Goal: Information Seeking & Learning: Learn about a topic

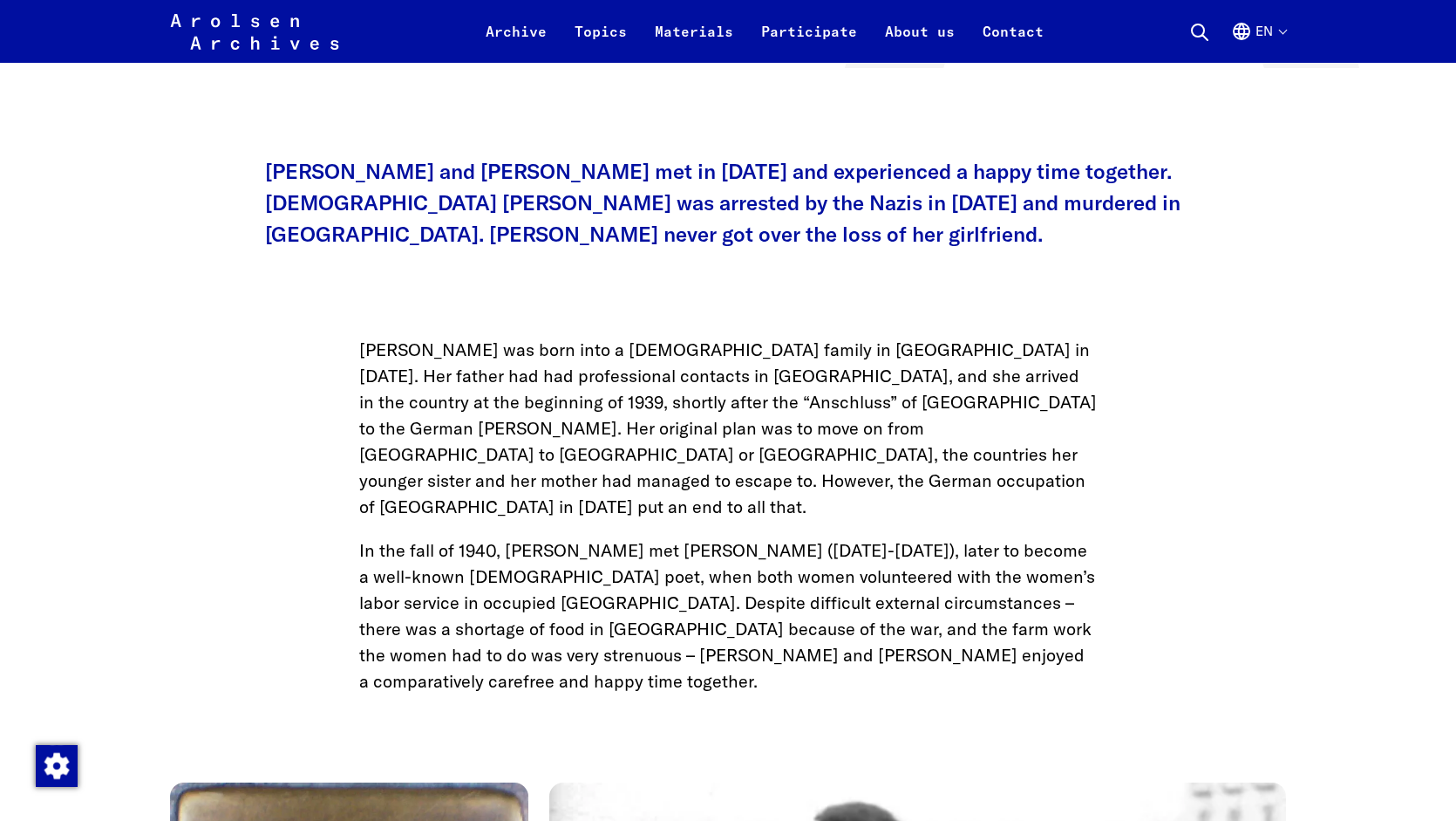
scroll to position [705, 0]
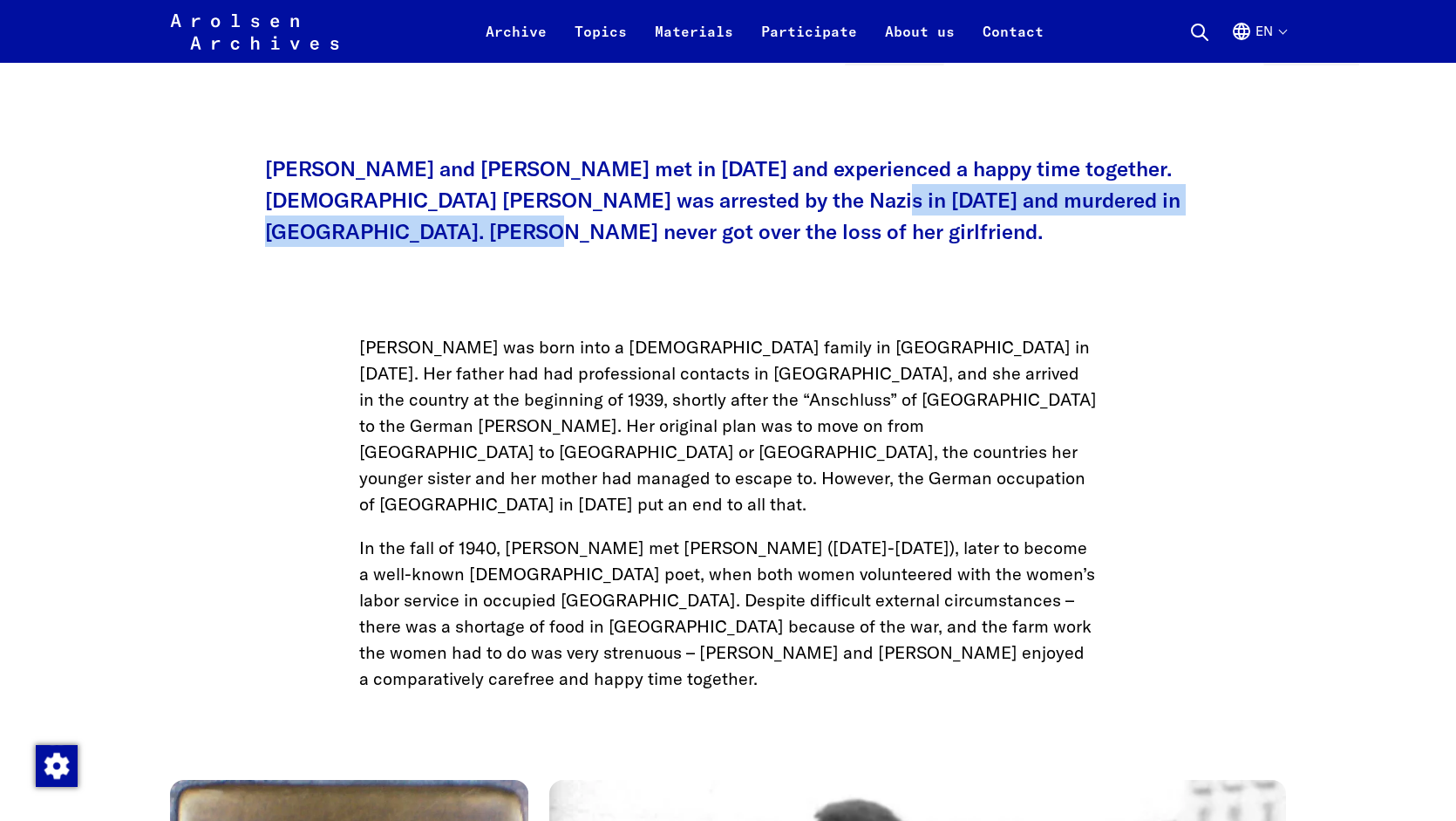
drag, startPoint x: 768, startPoint y: 204, endPoint x: 779, endPoint y: 221, distance: 20.2
click at [779, 221] on p "[PERSON_NAME] and [PERSON_NAME] met in [DATE] and experienced a happy time toge…" at bounding box center [728, 200] width 925 height 94
click at [704, 240] on p "[PERSON_NAME] and [PERSON_NAME] met in [DATE] and experienced a happy time toge…" at bounding box center [728, 200] width 925 height 94
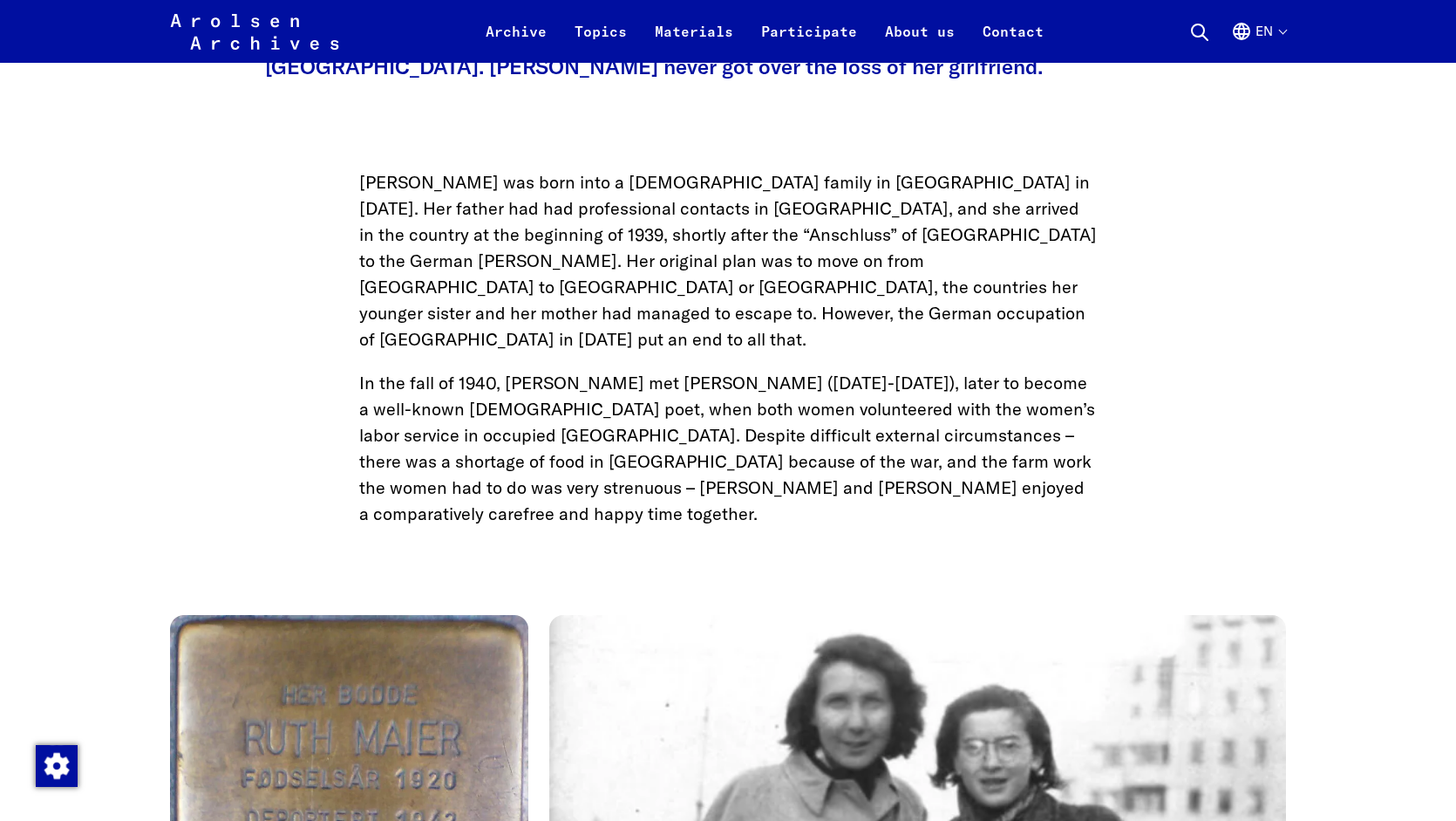
scroll to position [869, 0]
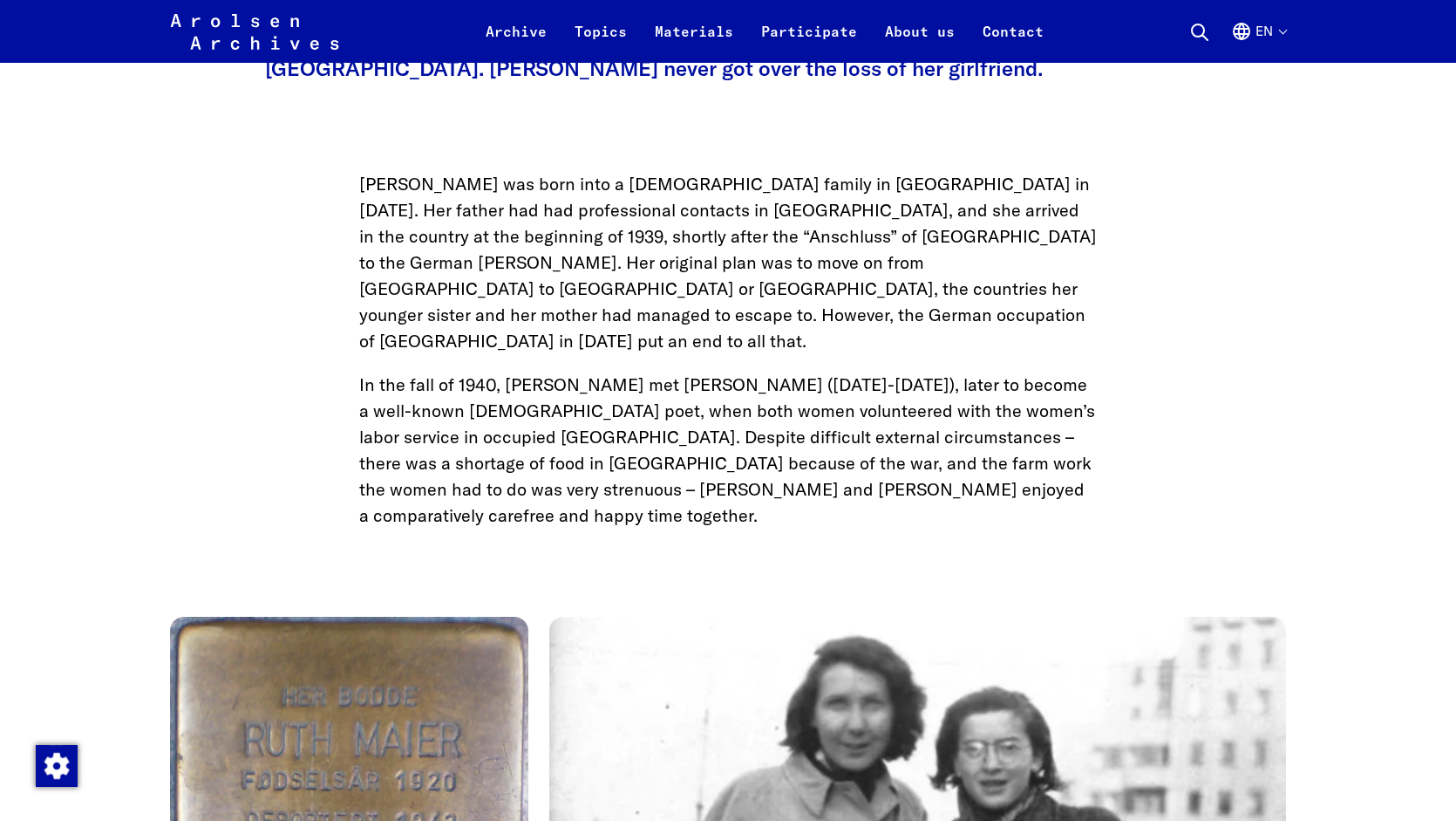
click at [732, 193] on p "[PERSON_NAME] was born into a [DEMOGRAPHIC_DATA] family in [GEOGRAPHIC_DATA] in…" at bounding box center [728, 262] width 738 height 184
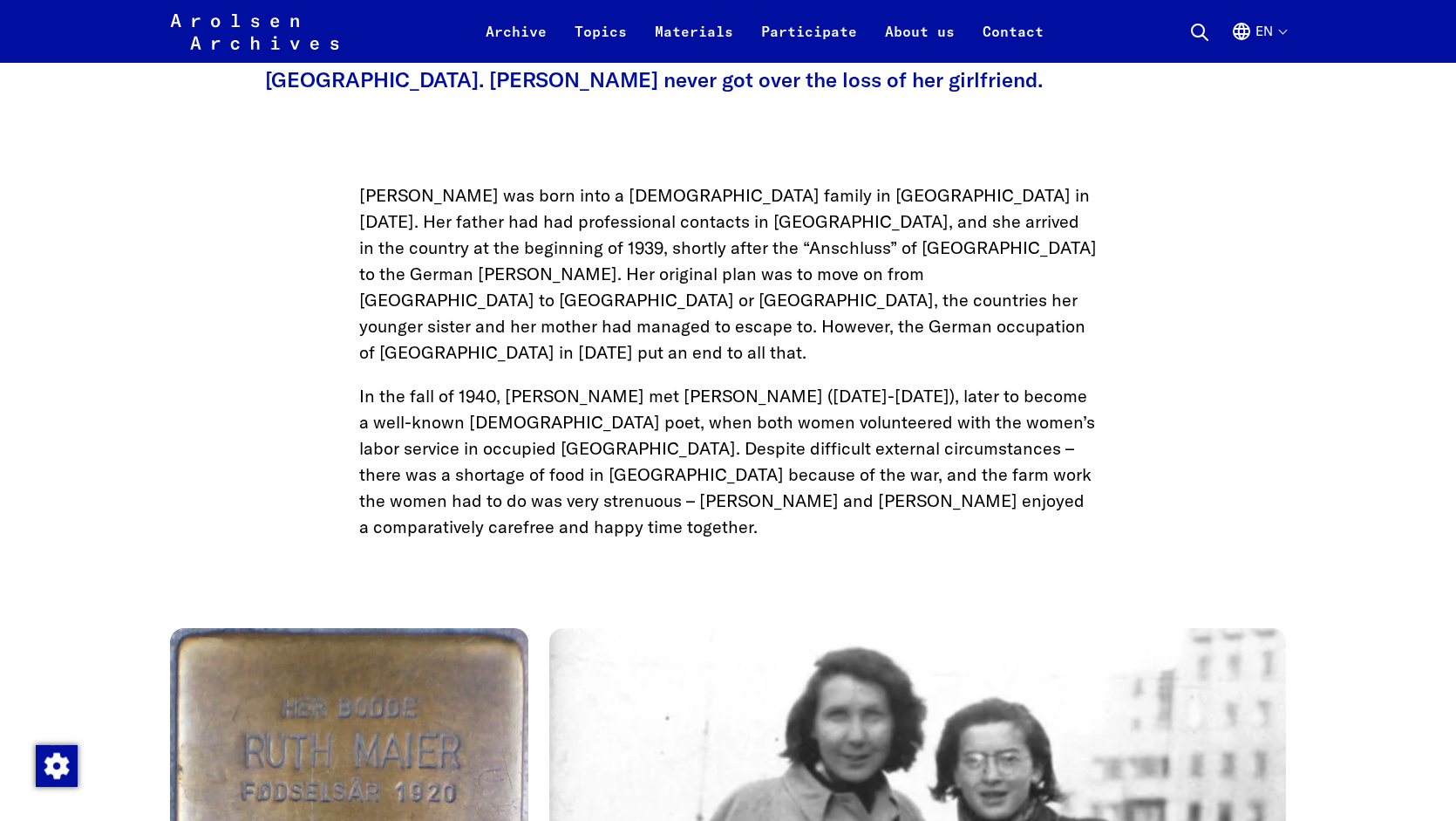
click at [938, 426] on p "In the fall of 1940, [PERSON_NAME] met [PERSON_NAME] ([DATE]-[DATE]), later to …" at bounding box center [728, 461] width 738 height 157
click at [651, 383] on p "In the fall of 1940, [PERSON_NAME] met [PERSON_NAME] ([DATE]-[DATE]), later to …" at bounding box center [728, 461] width 738 height 157
click at [768, 383] on p "In the fall of 1940, [PERSON_NAME] met [PERSON_NAME] ([DATE]-[DATE]), later to …" at bounding box center [728, 461] width 738 height 157
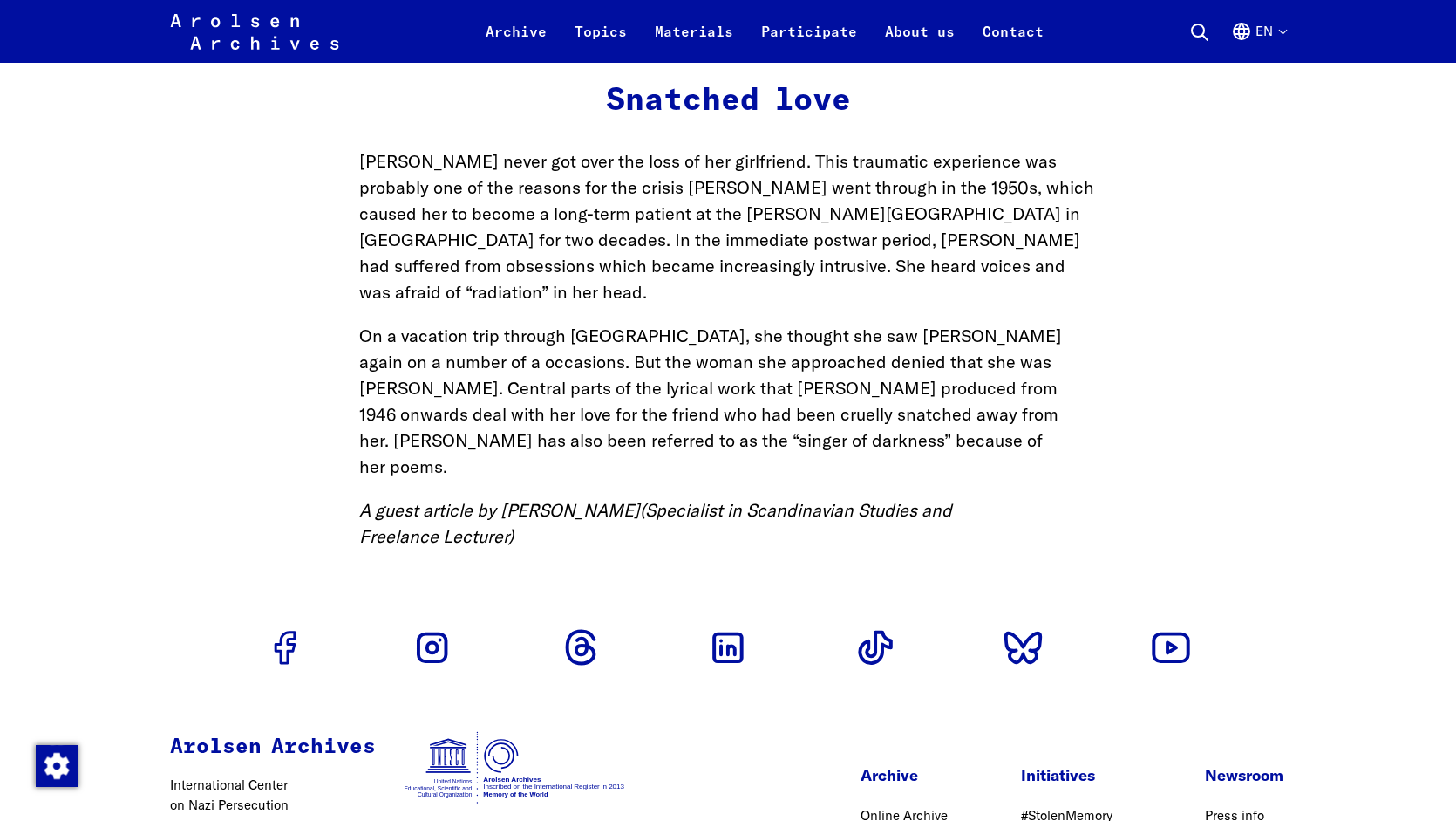
scroll to position [2941, 0]
